Goal: Navigation & Orientation: Find specific page/section

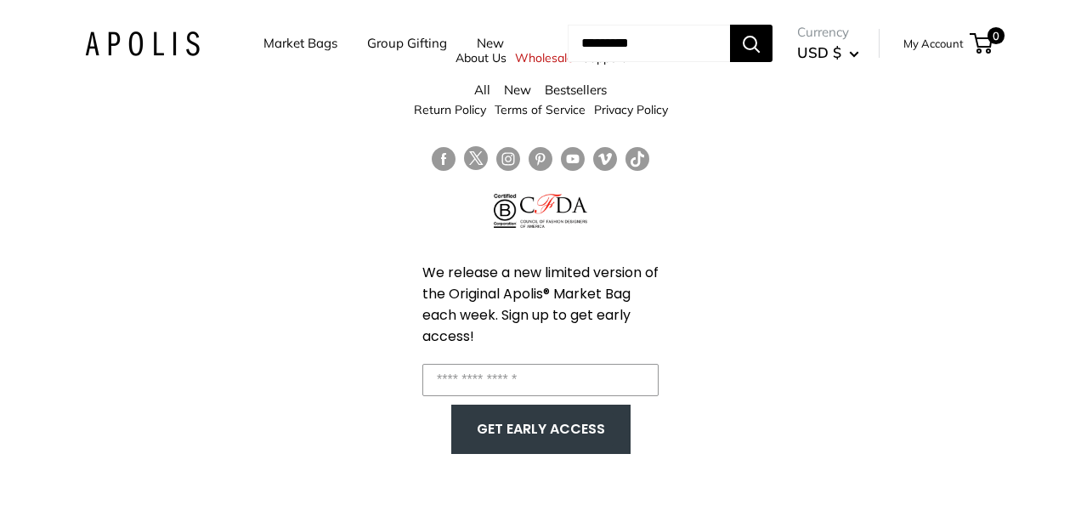
click at [557, 93] on link "Bestsellers" at bounding box center [576, 90] width 62 height 16
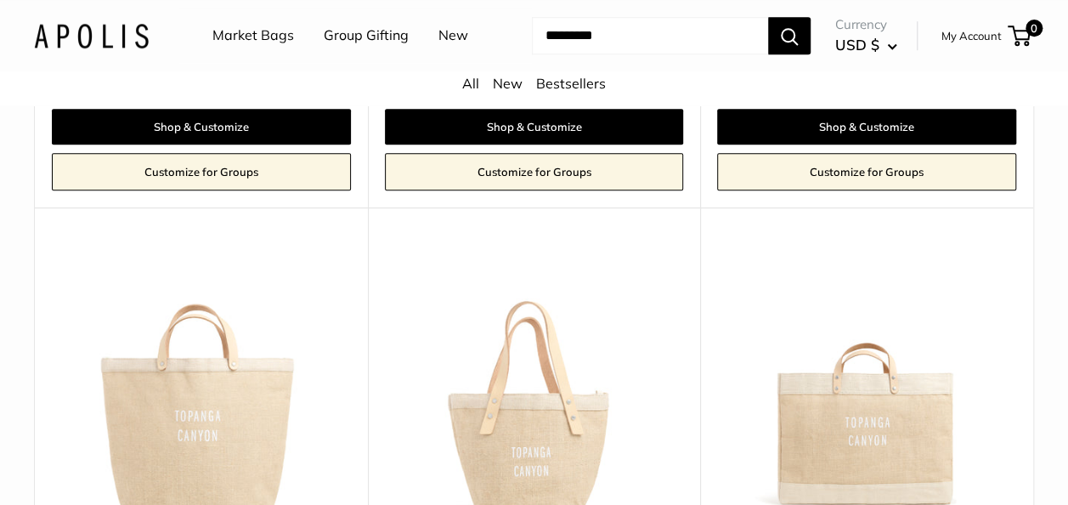
scroll to position [544, 0]
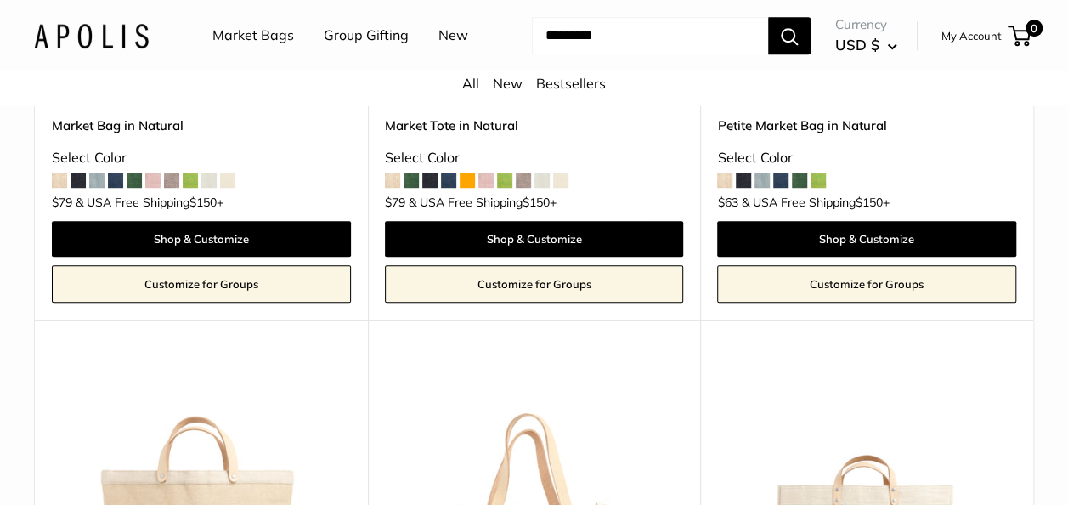
click at [452, 39] on link "New" at bounding box center [453, 35] width 30 height 25
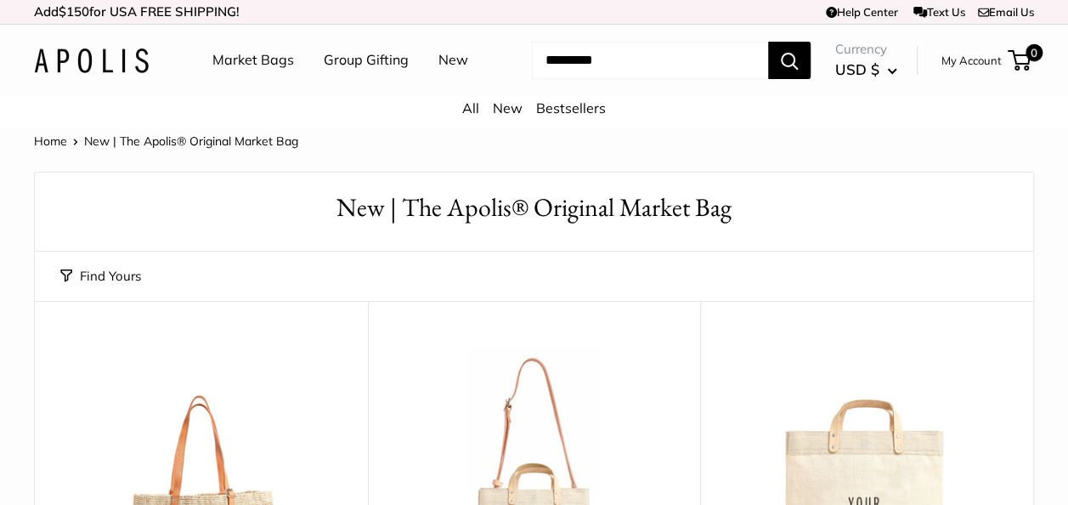
click at [282, 62] on link "Market Bags" at bounding box center [253, 60] width 82 height 25
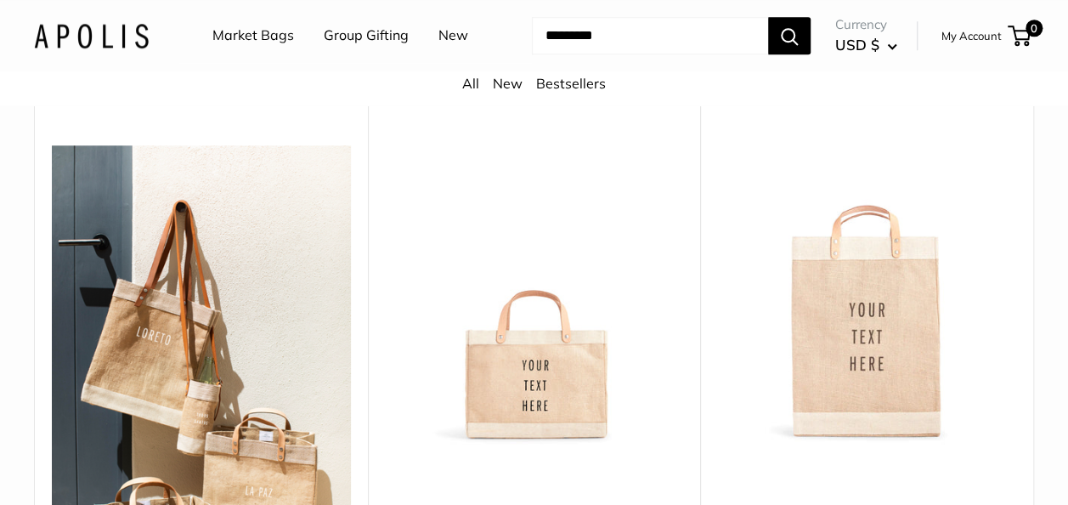
scroll to position [680, 0]
